Goal: Task Accomplishment & Management: Complete application form

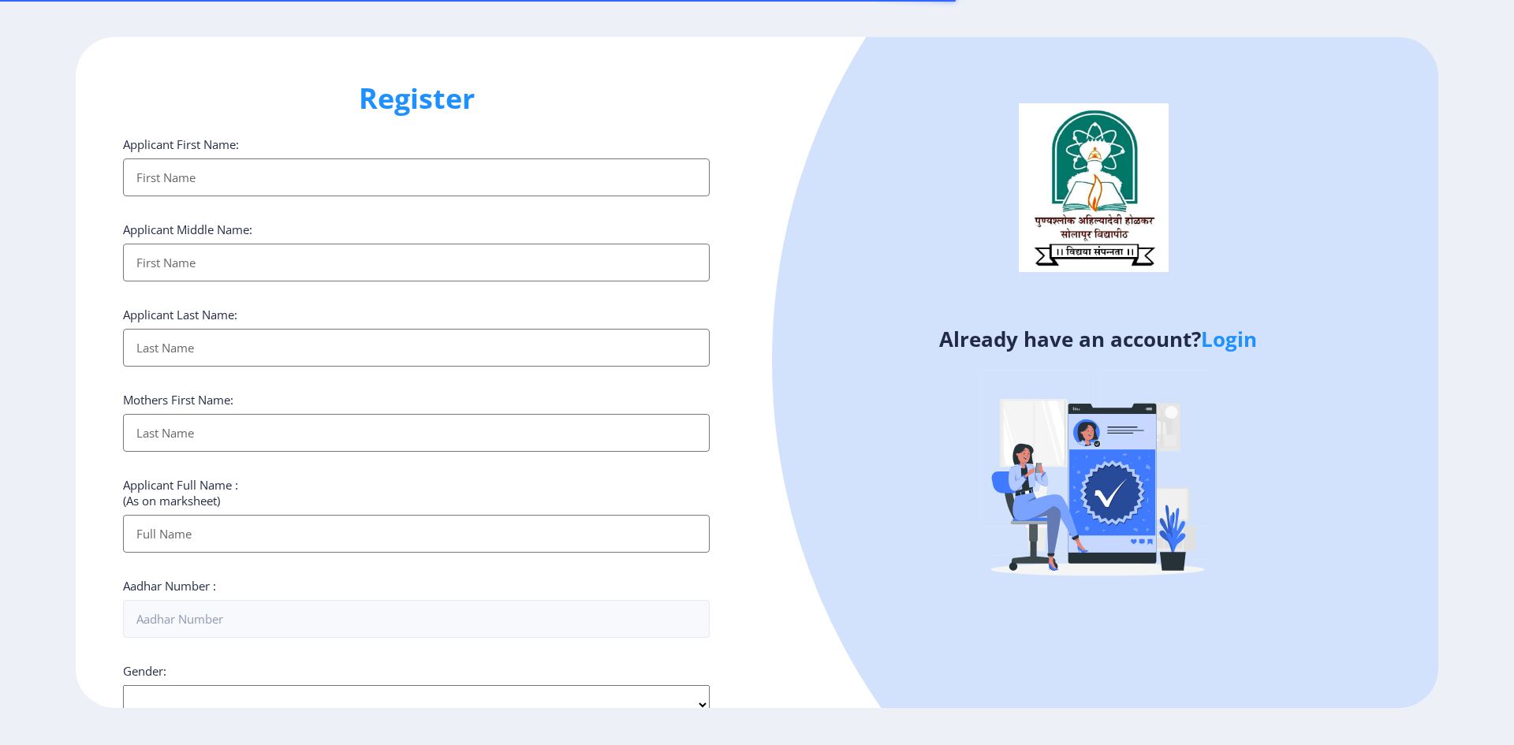
select select
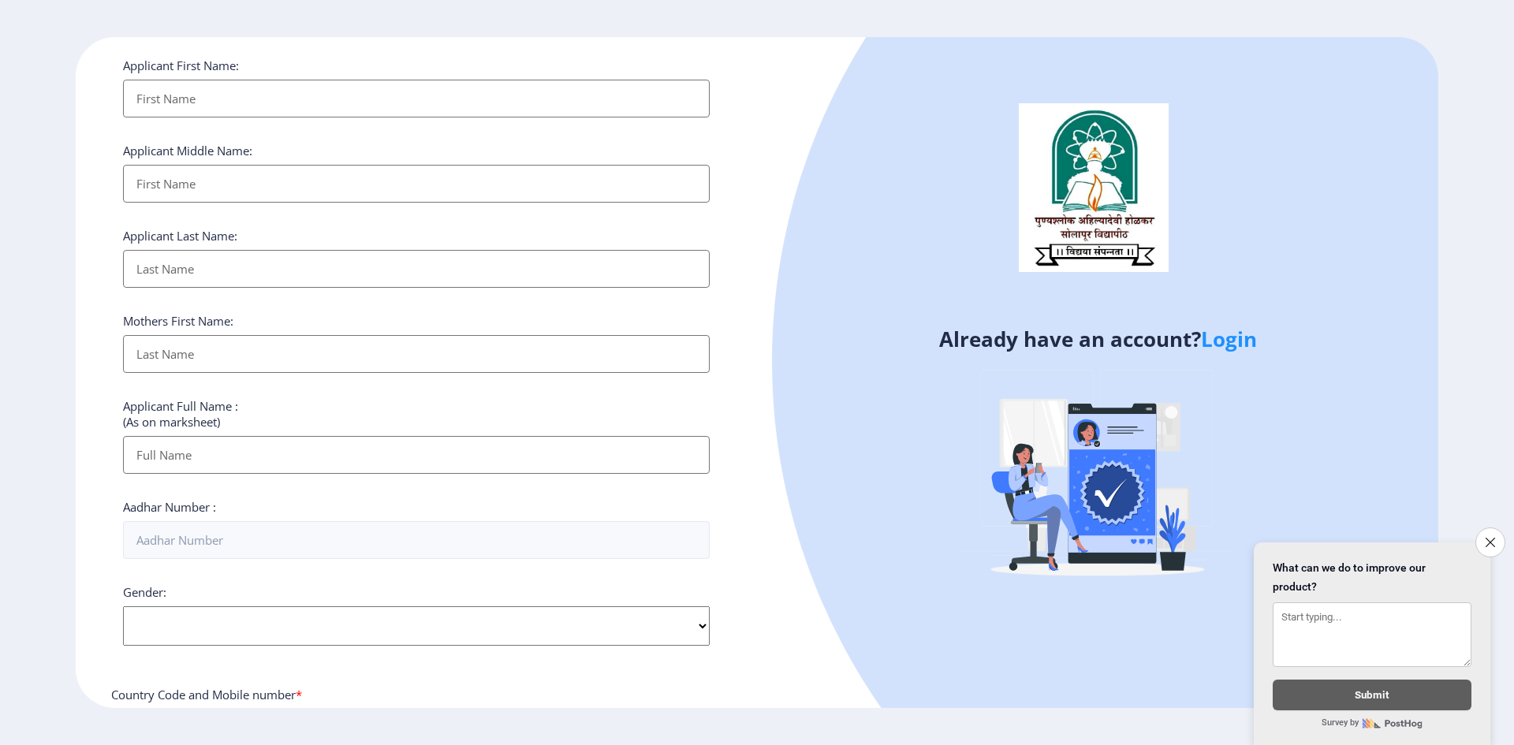
scroll to position [32, 0]
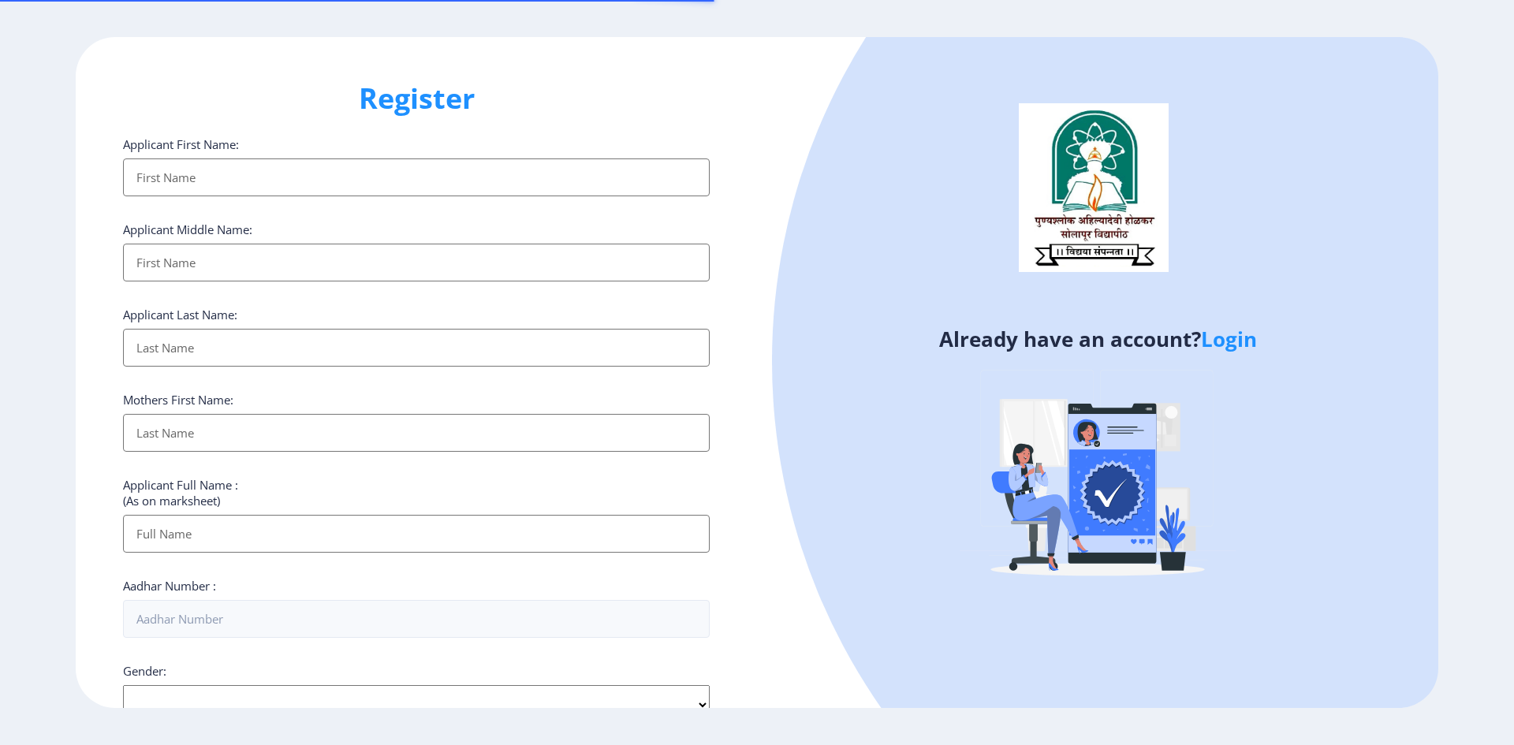
select select
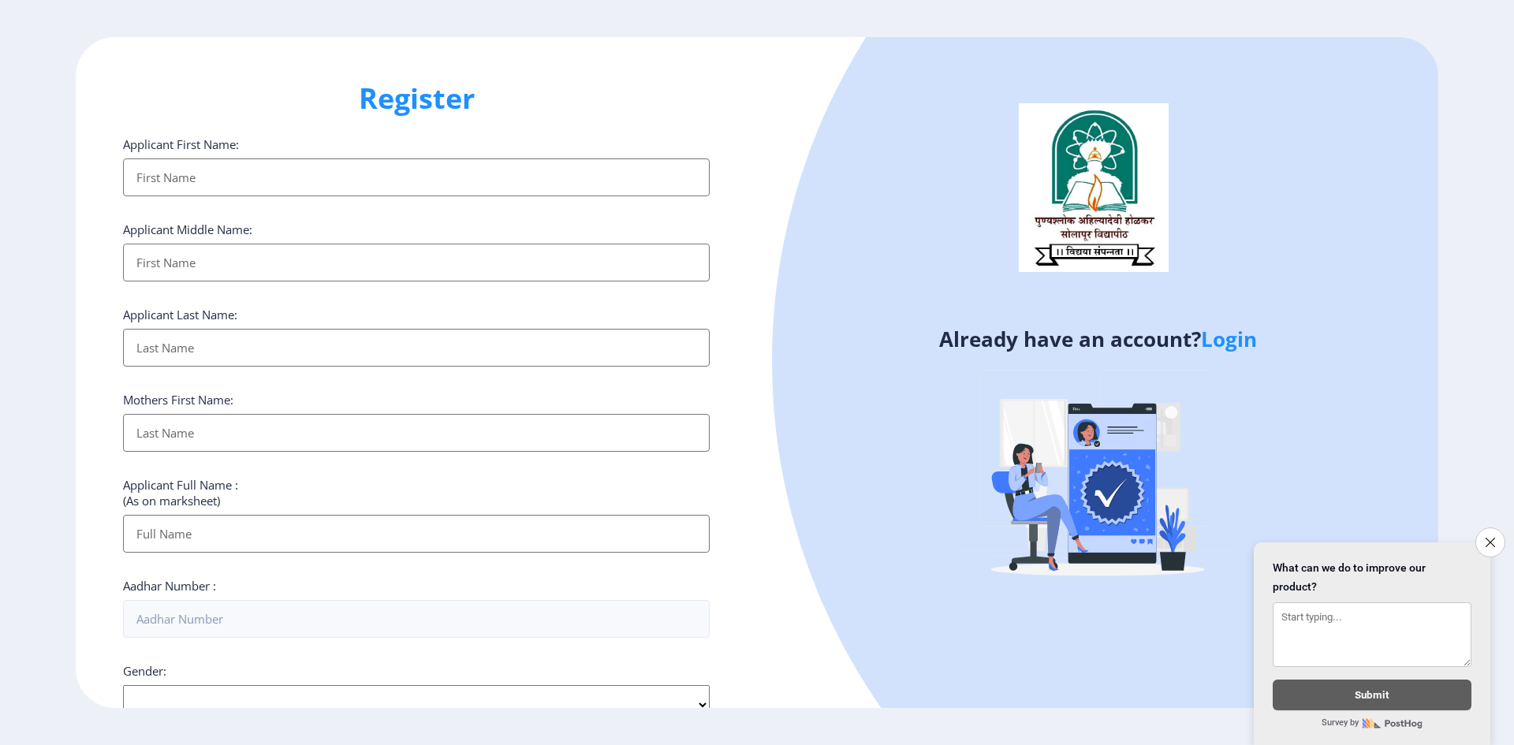
click at [1247, 342] on link "Login" at bounding box center [1229, 339] width 56 height 28
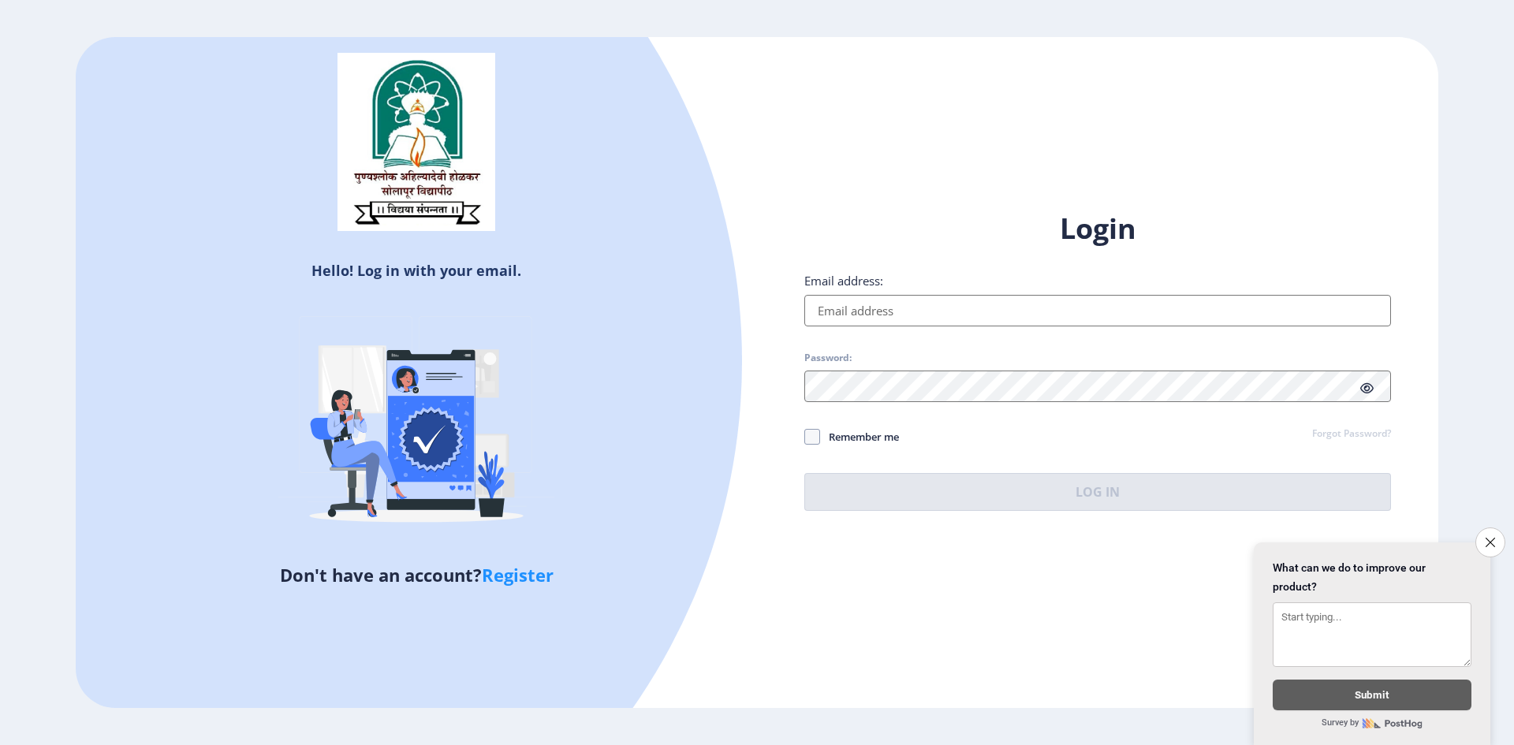
select select
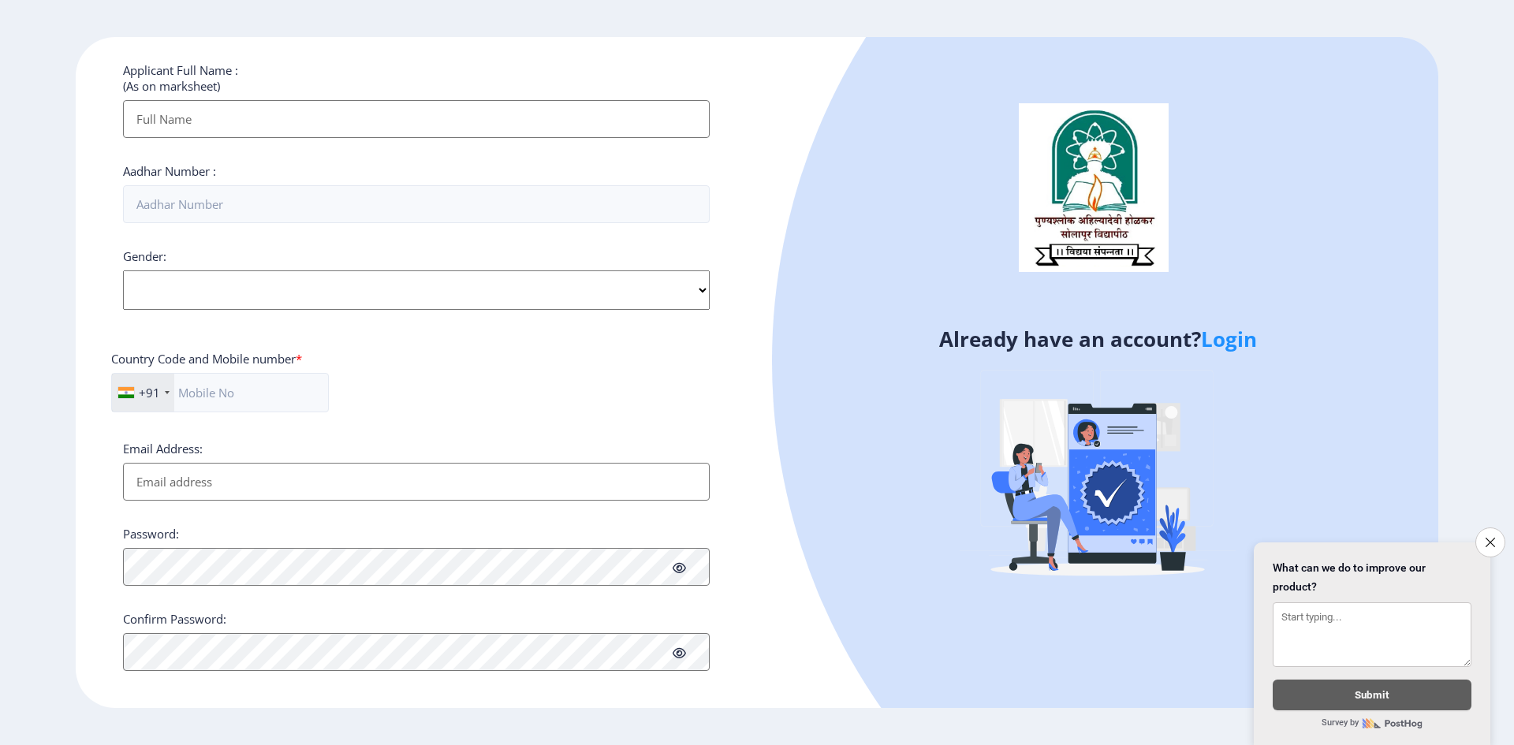
scroll to position [427, 0]
